Goal: Find specific page/section: Find specific page/section

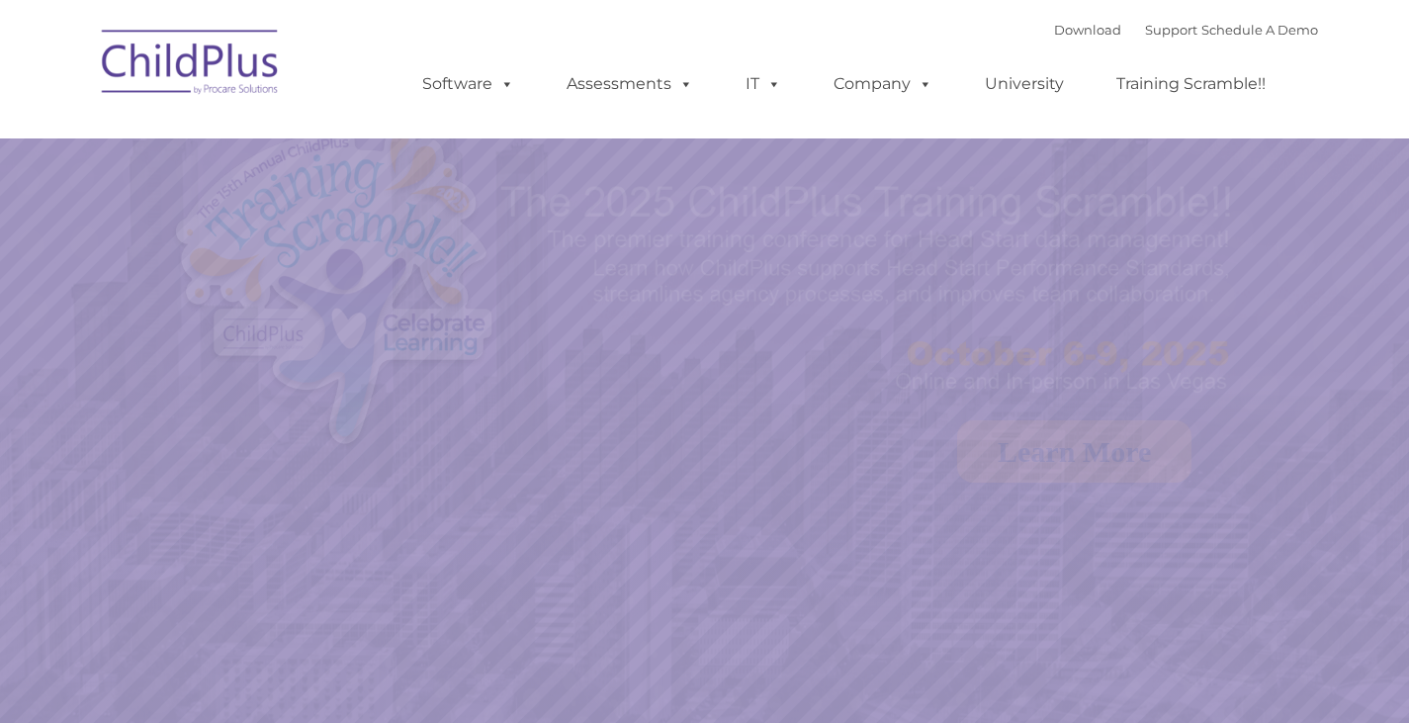
select select "MEDIUM"
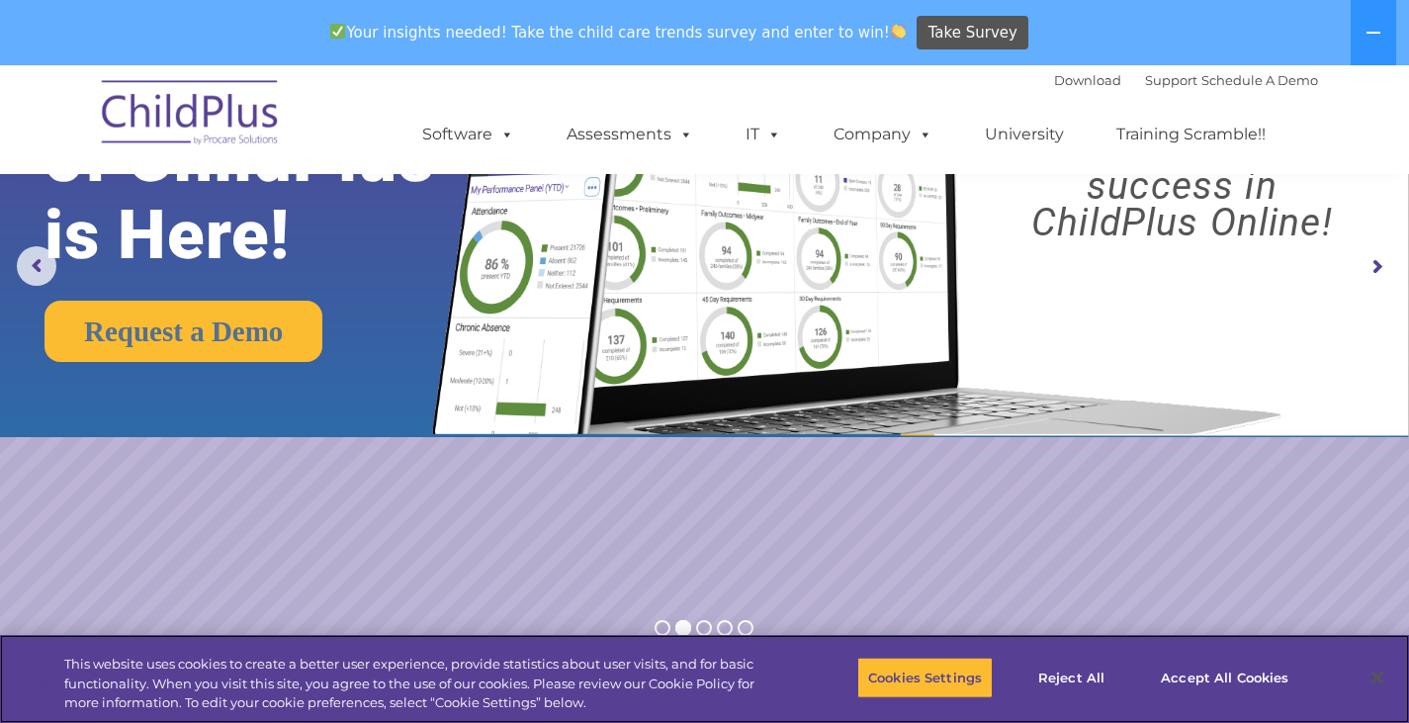
scroll to position [177, 0]
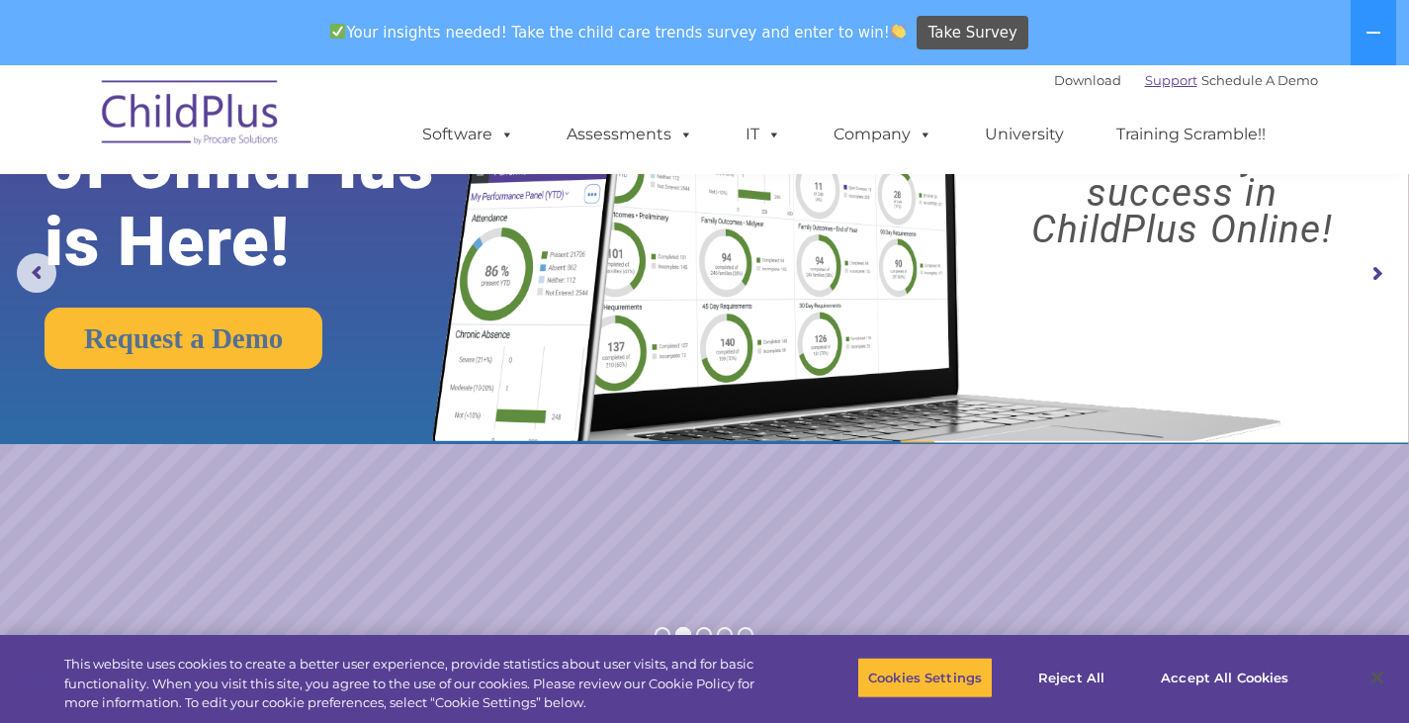
click at [1145, 81] on link "Support" at bounding box center [1171, 80] width 52 height 16
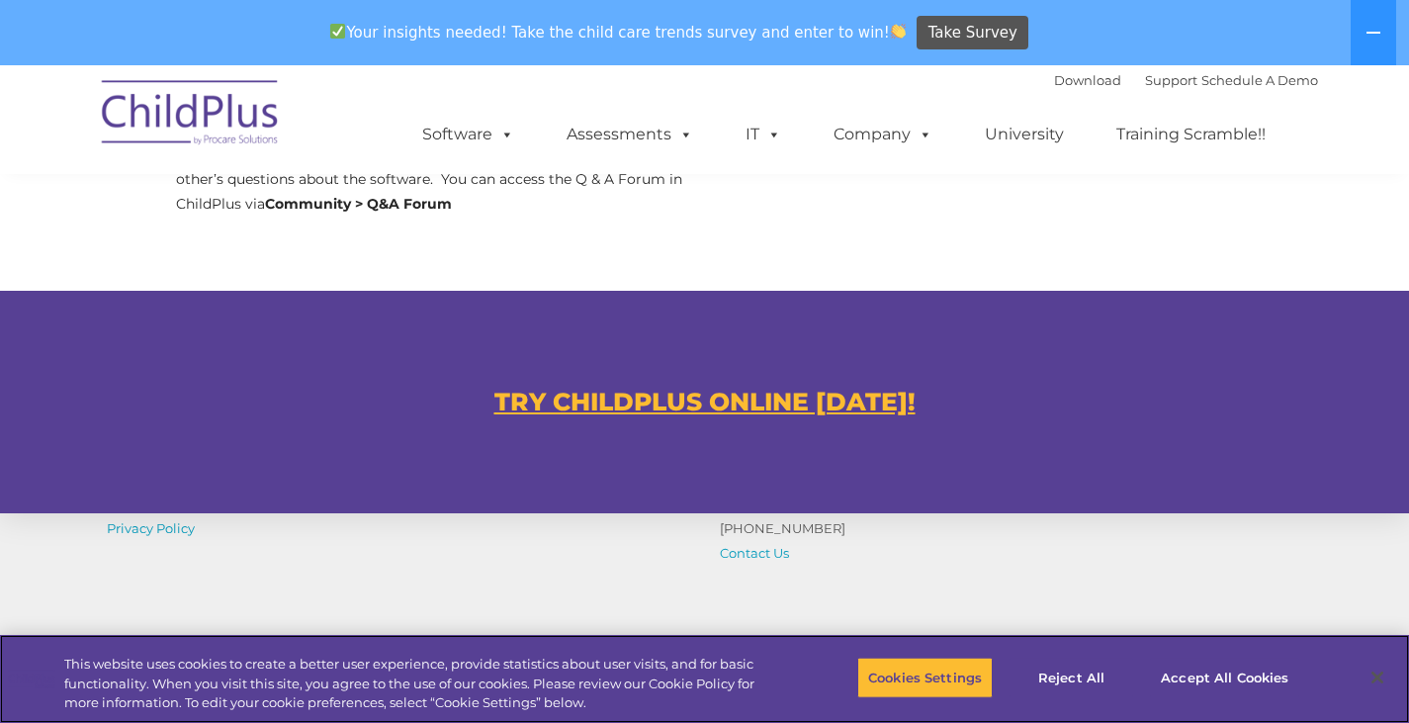
scroll to position [1080, 0]
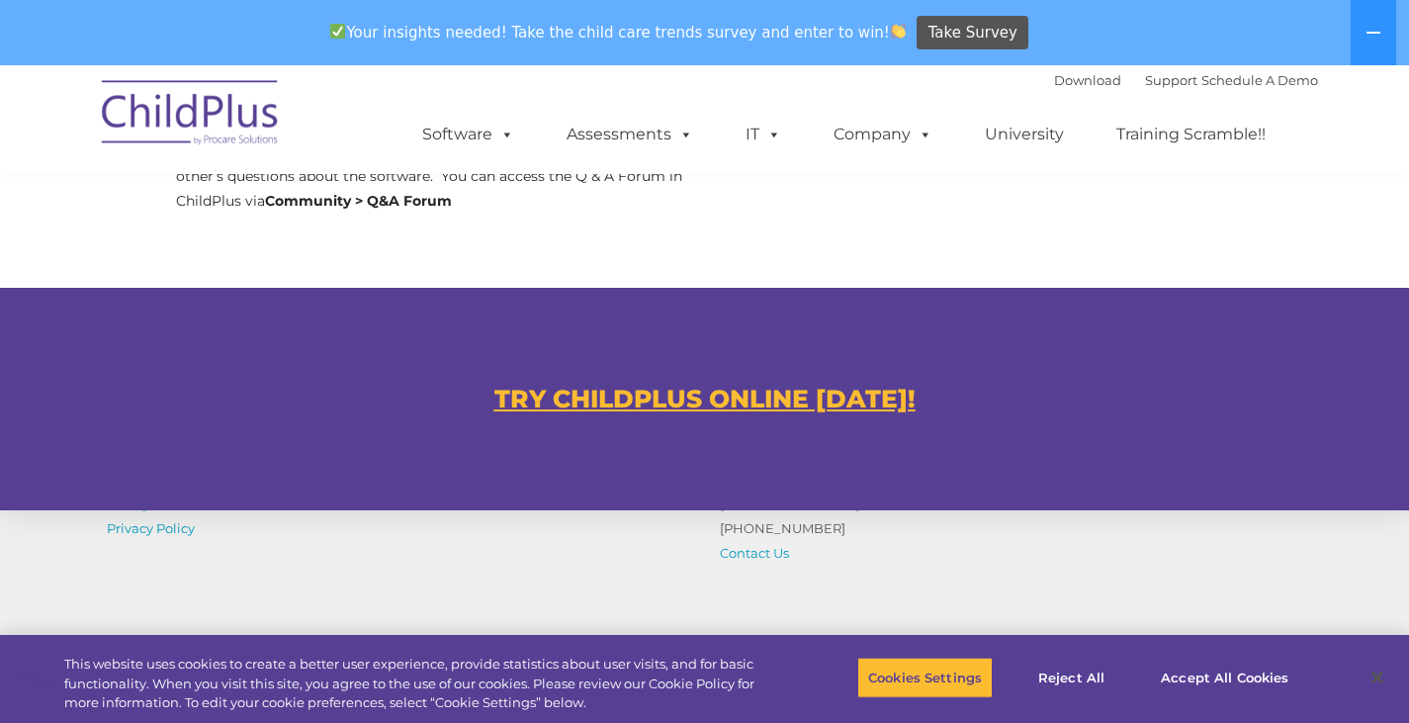
click at [895, 395] on u "TRY CHILDPLUS ONLINE [DATE]!" at bounding box center [705, 399] width 421 height 30
click at [786, 395] on u "TRY CHILDPLUS ONLINE [DATE]!" at bounding box center [705, 399] width 421 height 30
click at [738, 403] on u "TRY CHILDPLUS ONLINE [DATE]!" at bounding box center [705, 399] width 421 height 30
